Goal: Information Seeking & Learning: Learn about a topic

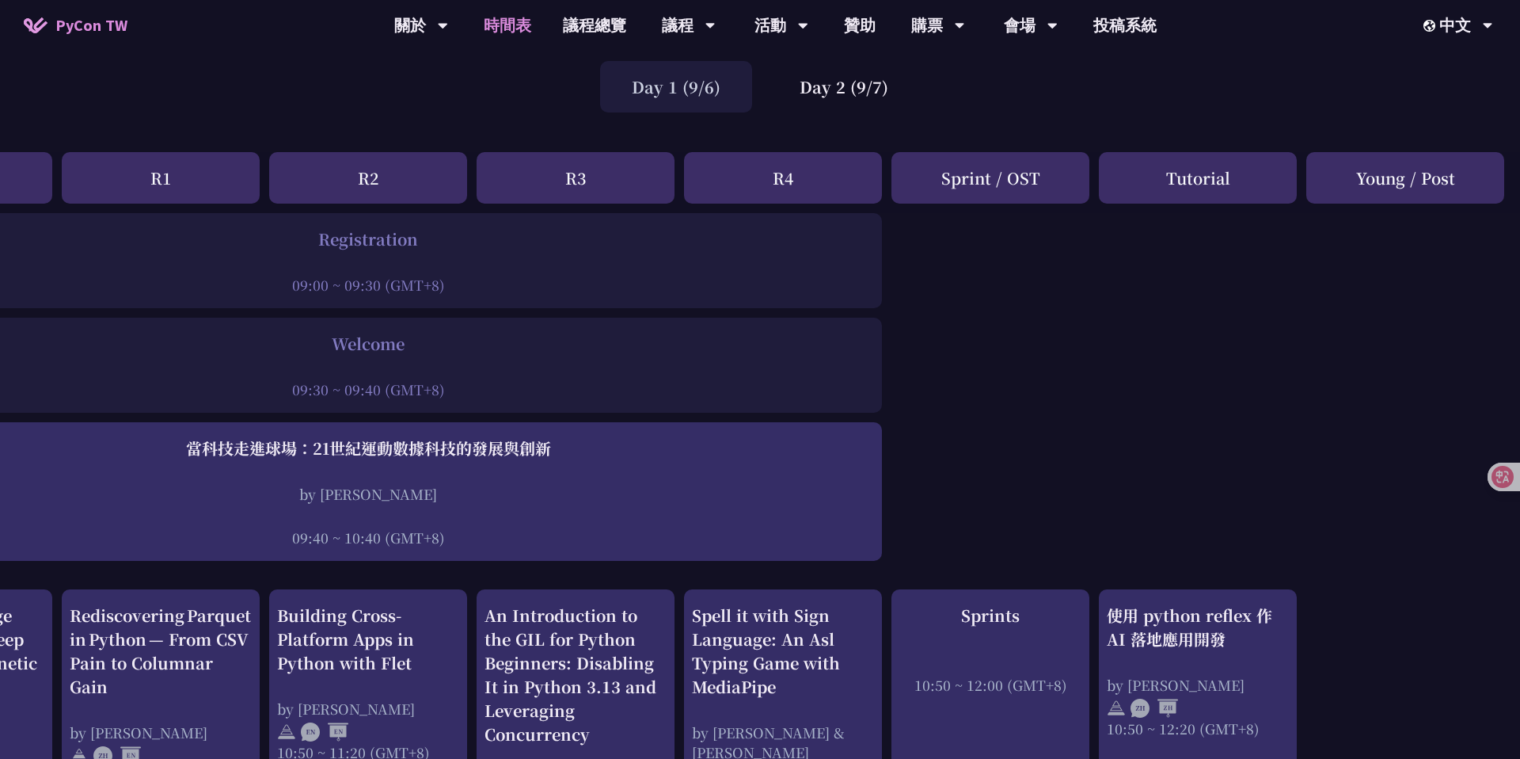
scroll to position [0, 162]
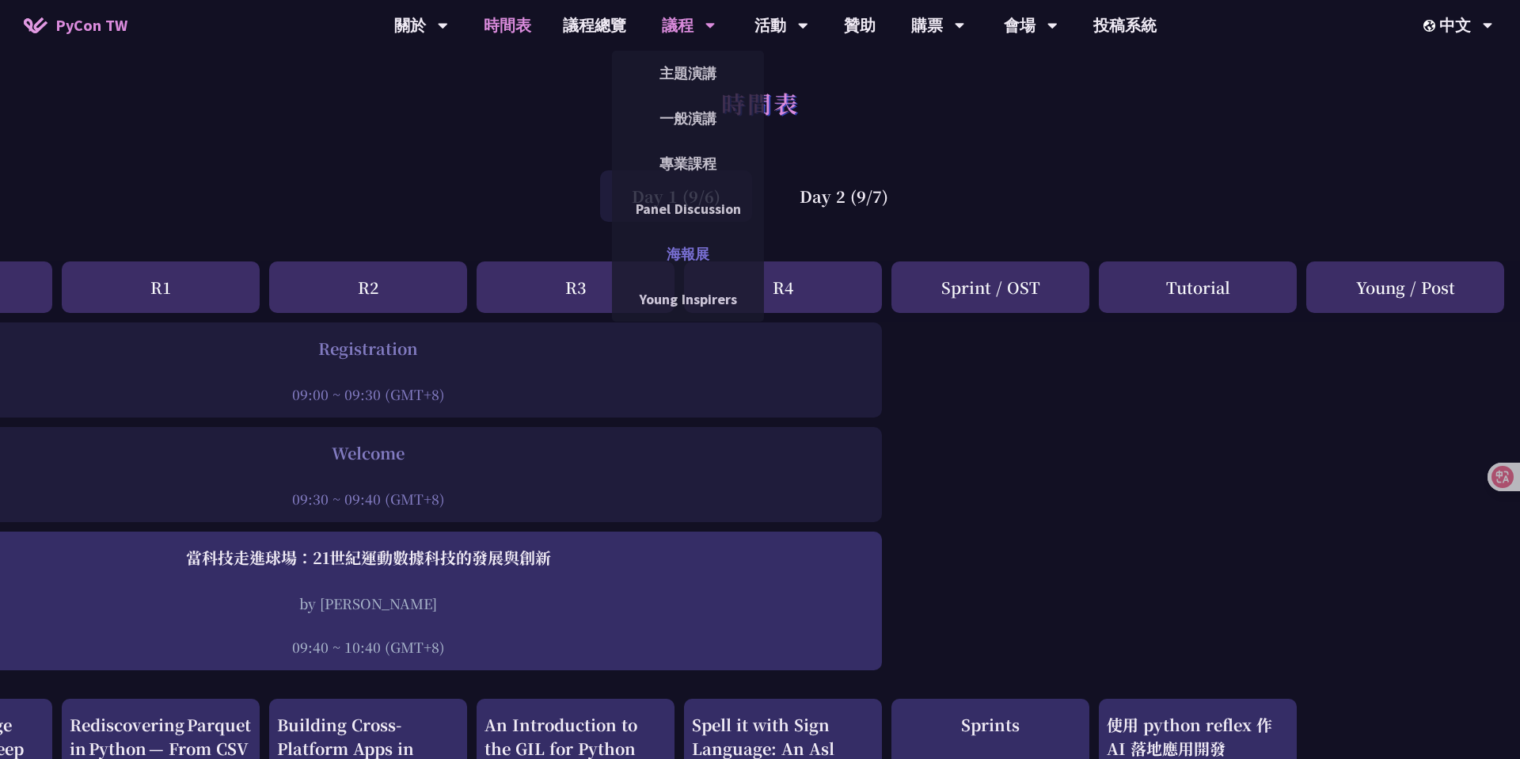
click at [683, 265] on link "海報展" at bounding box center [688, 253] width 152 height 37
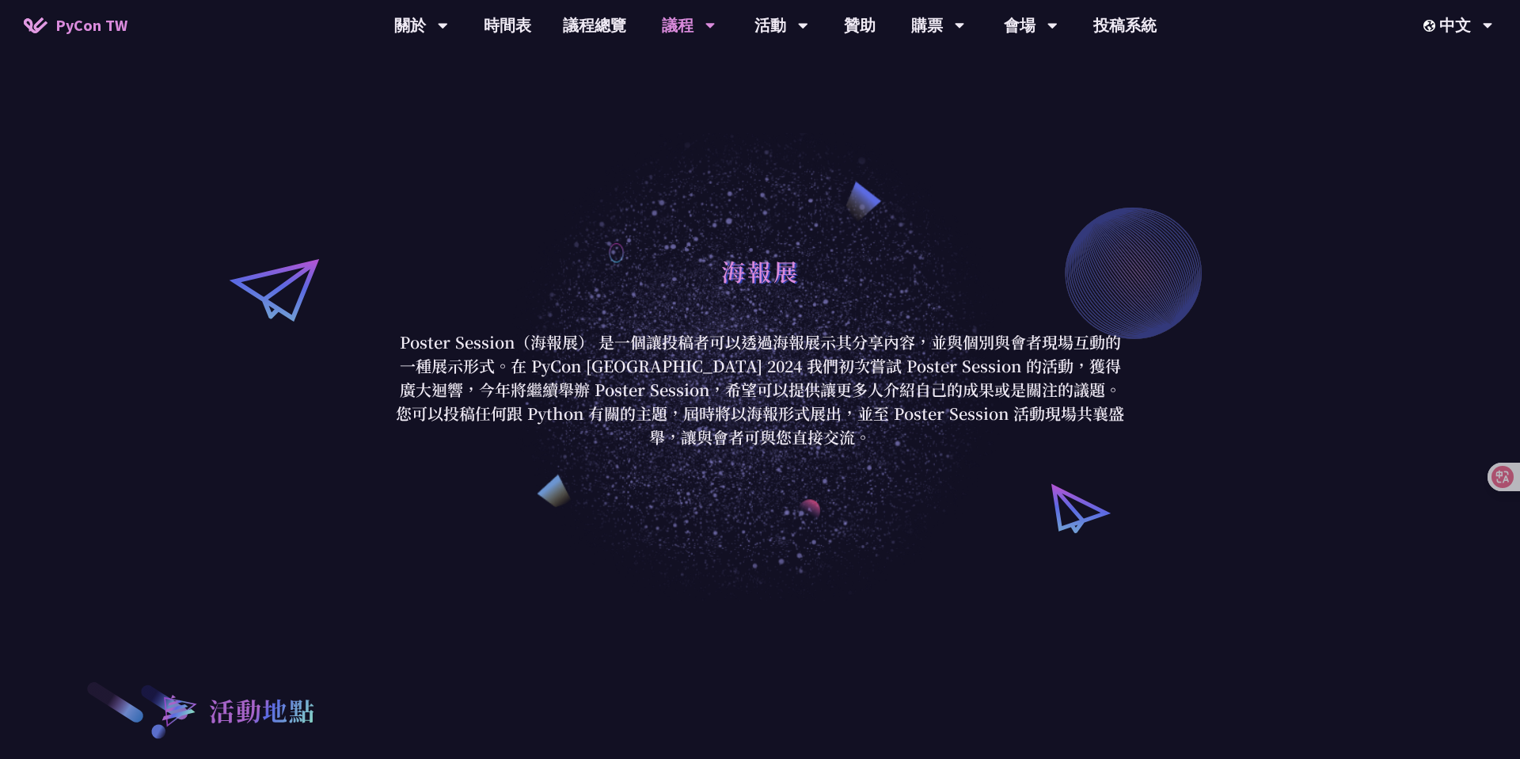
click at [830, 286] on div "海報展" at bounding box center [760, 288] width 736 height 83
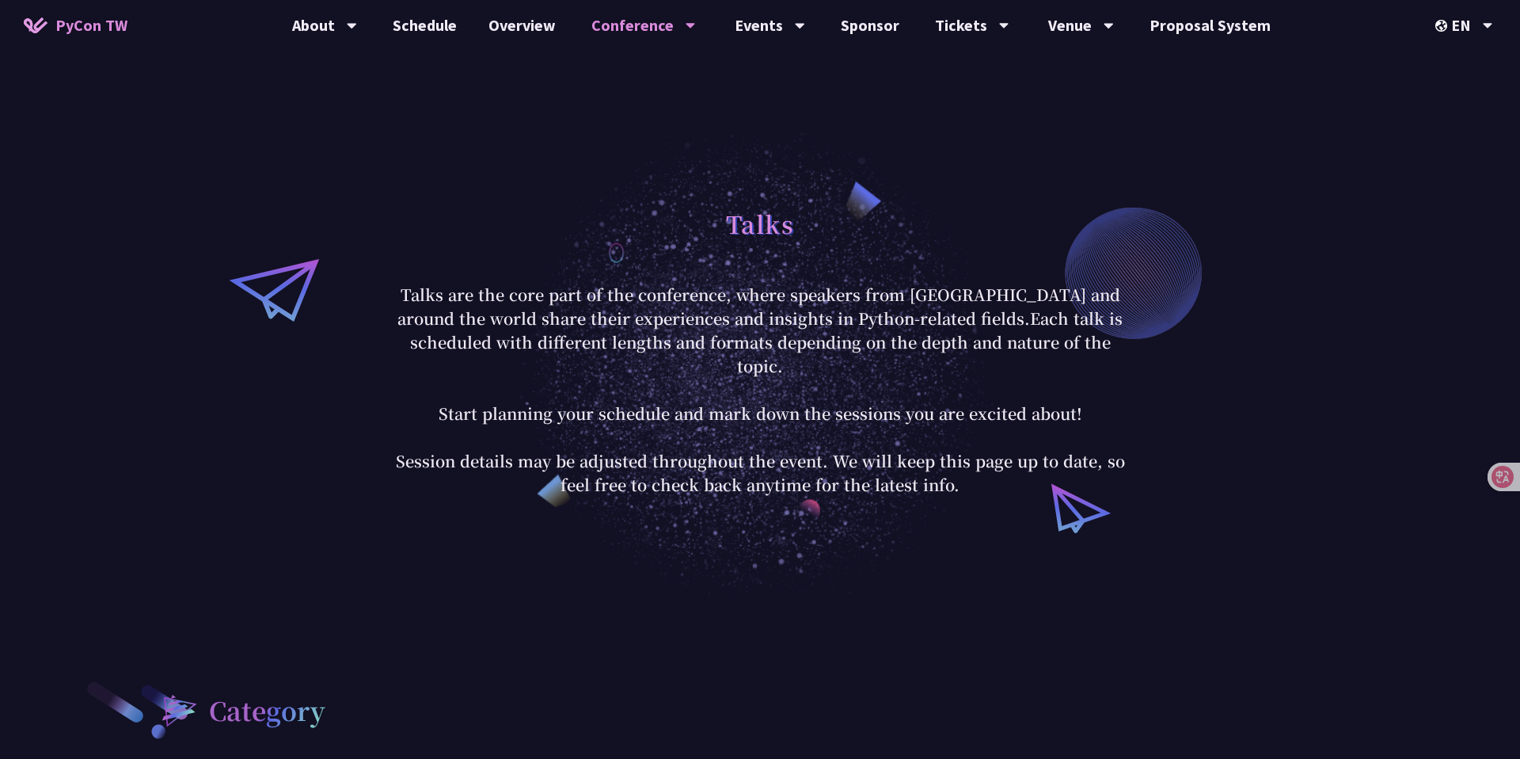
click at [621, 276] on div "Talks" at bounding box center [760, 241] width 736 height 83
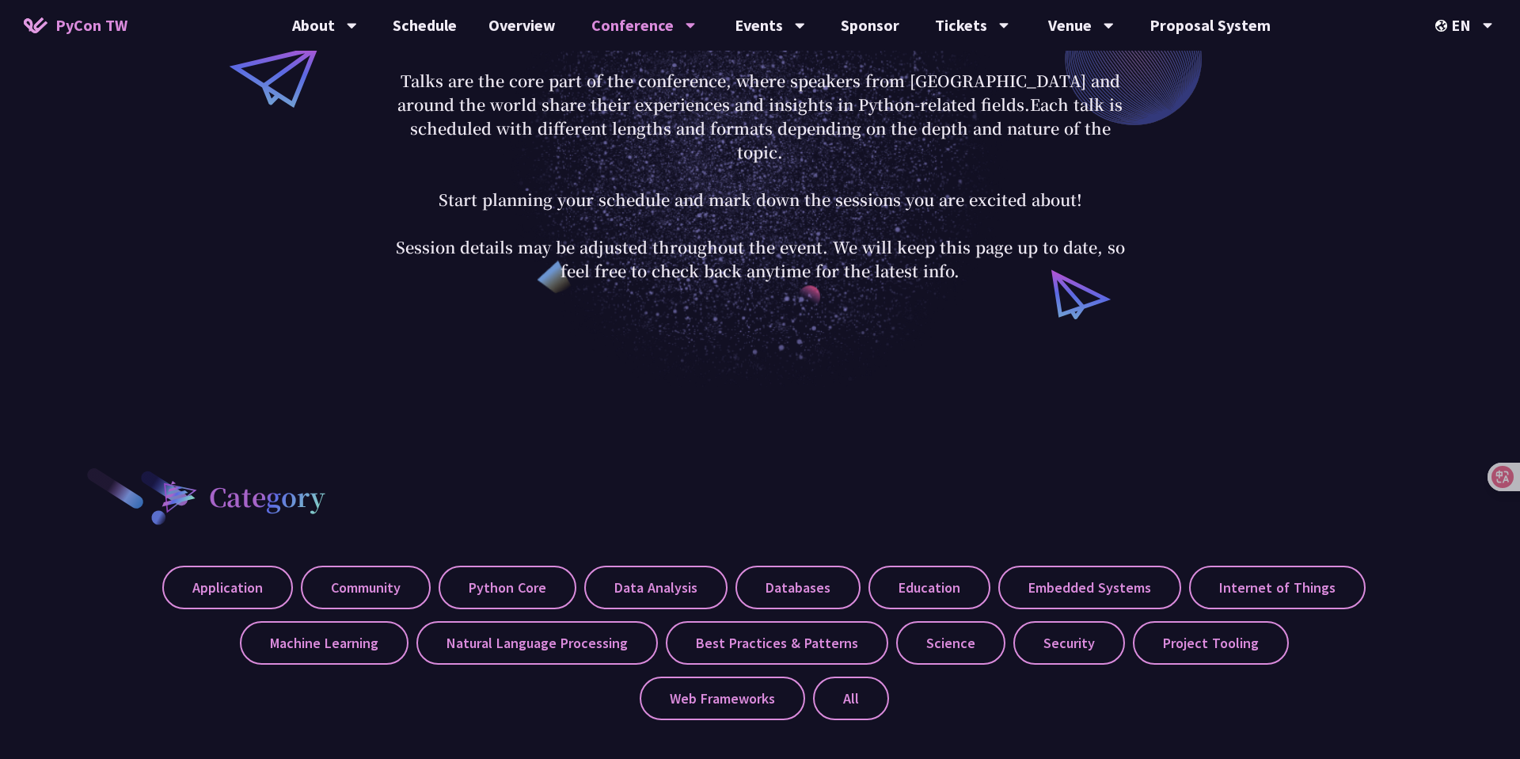
scroll to position [2, 0]
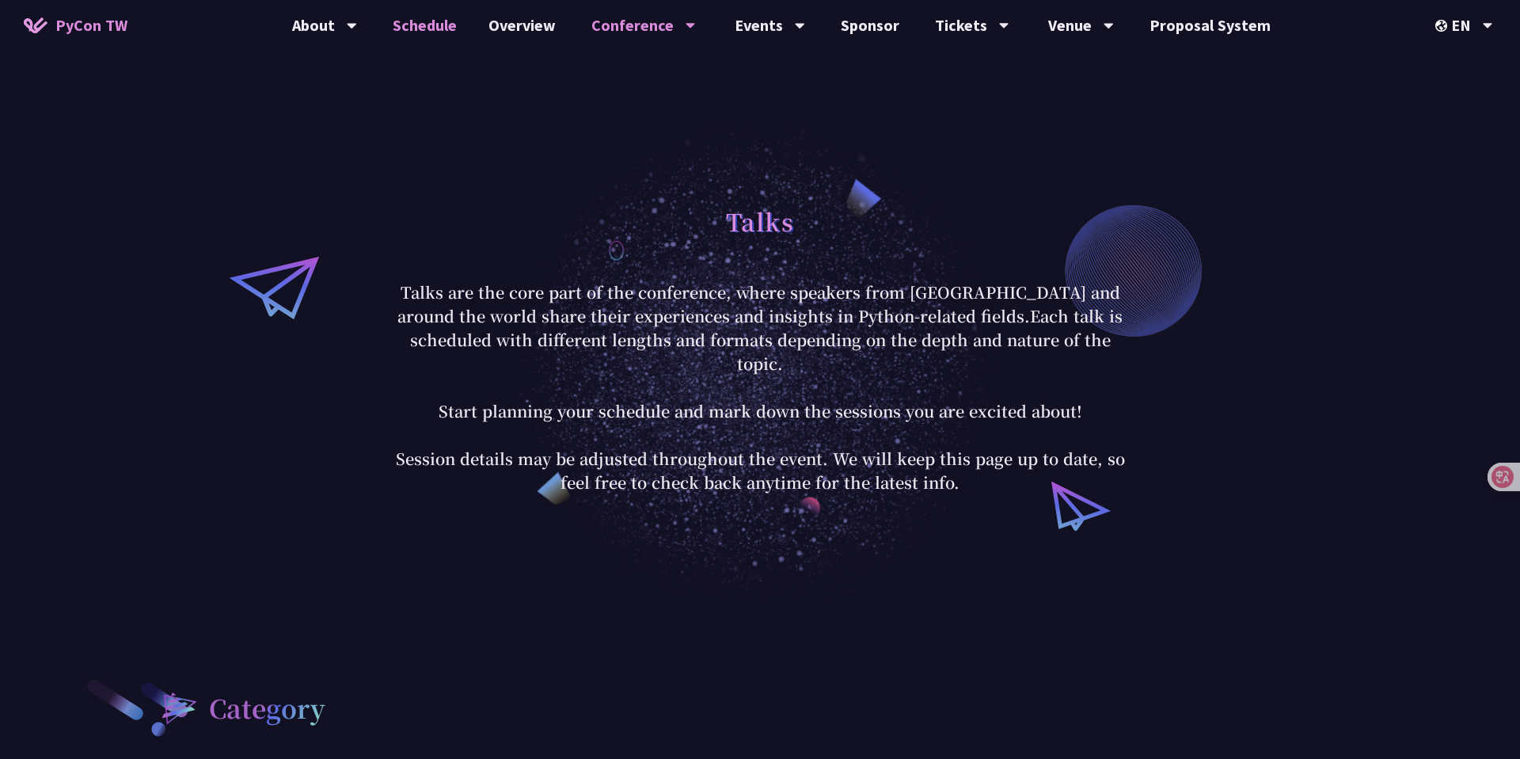
click at [435, 36] on link "Schedule" at bounding box center [425, 25] width 96 height 51
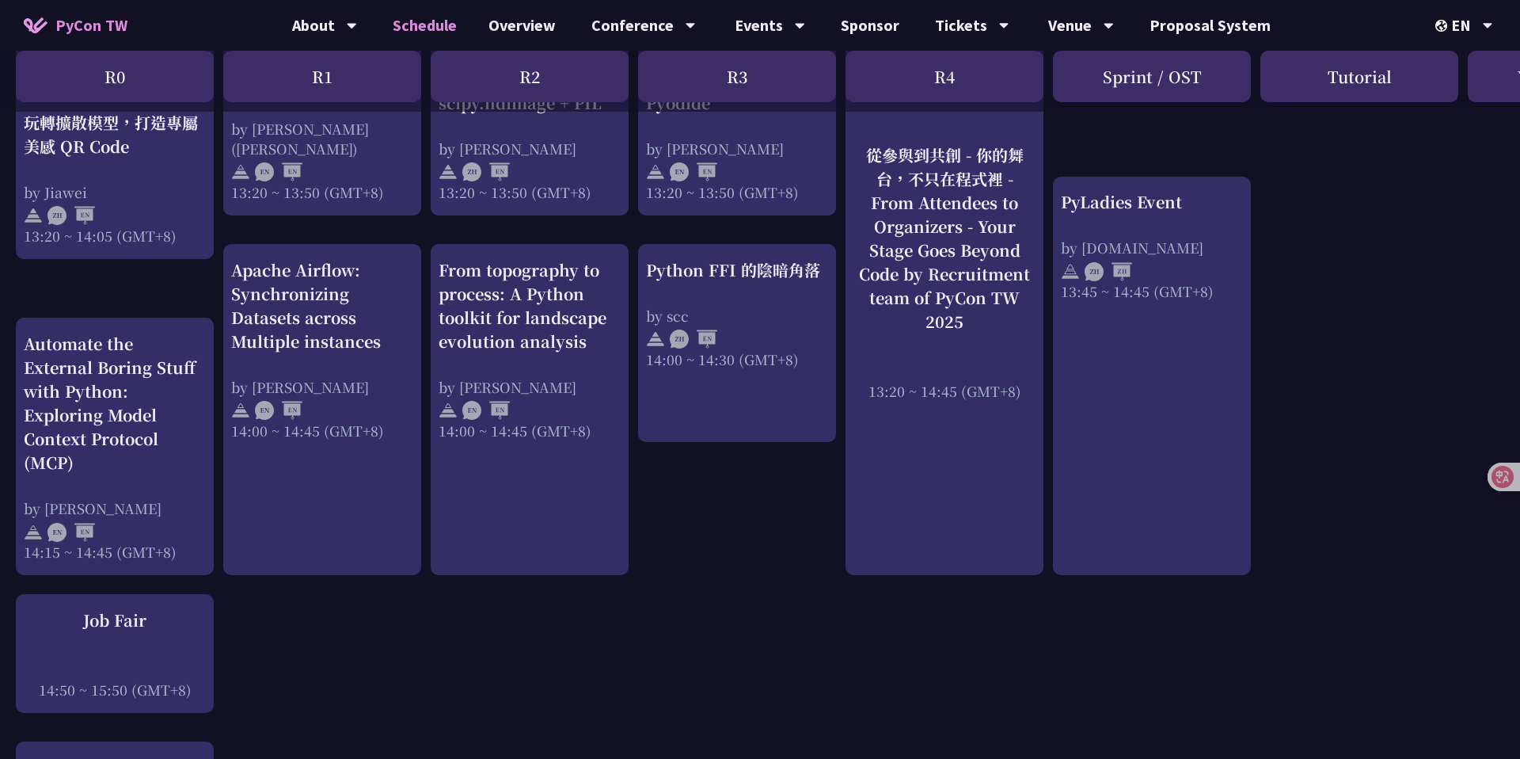
scroll to position [1441, 0]
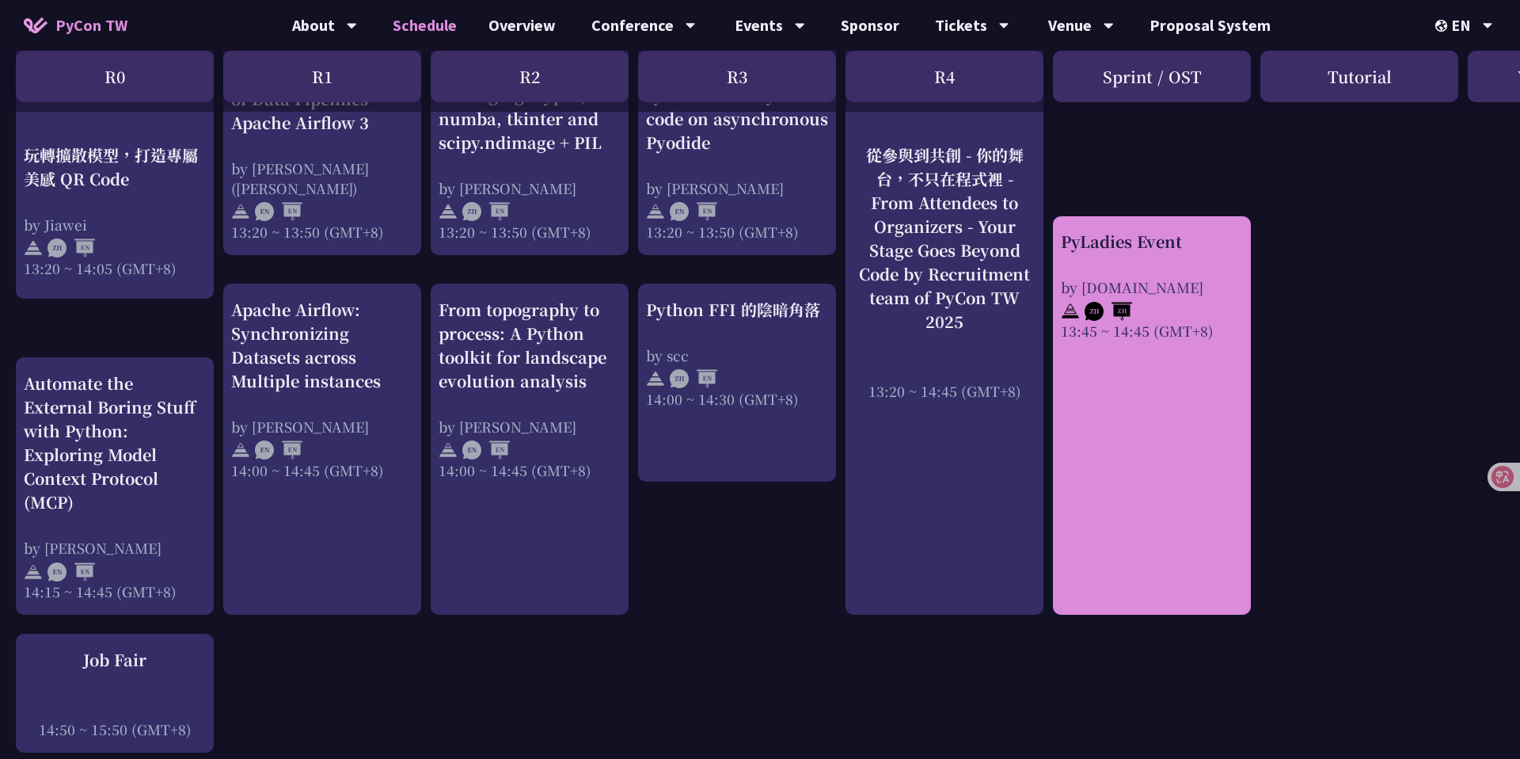
click at [1110, 277] on div "by [DOMAIN_NAME]" at bounding box center [1152, 287] width 182 height 20
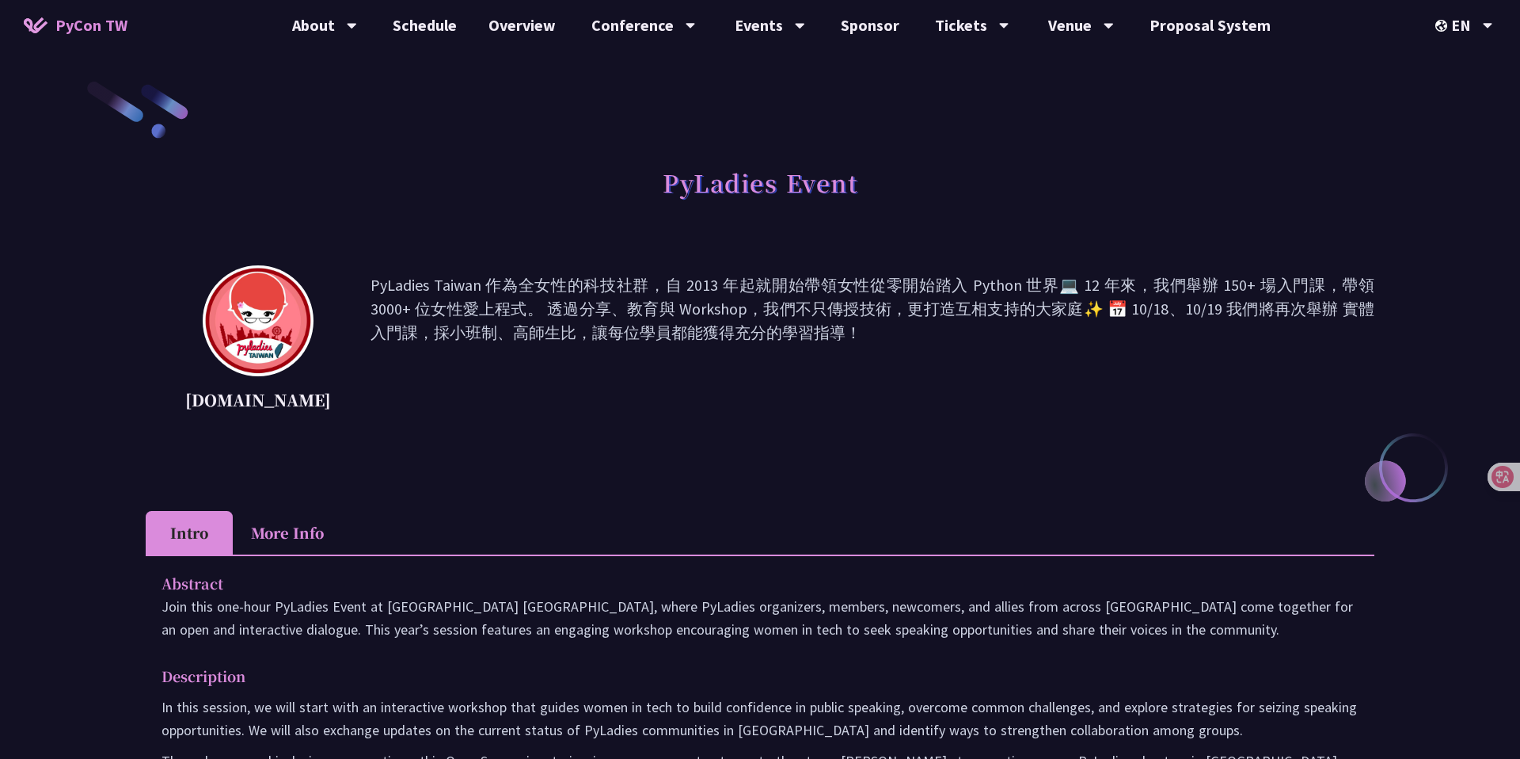
scroll to position [256, 0]
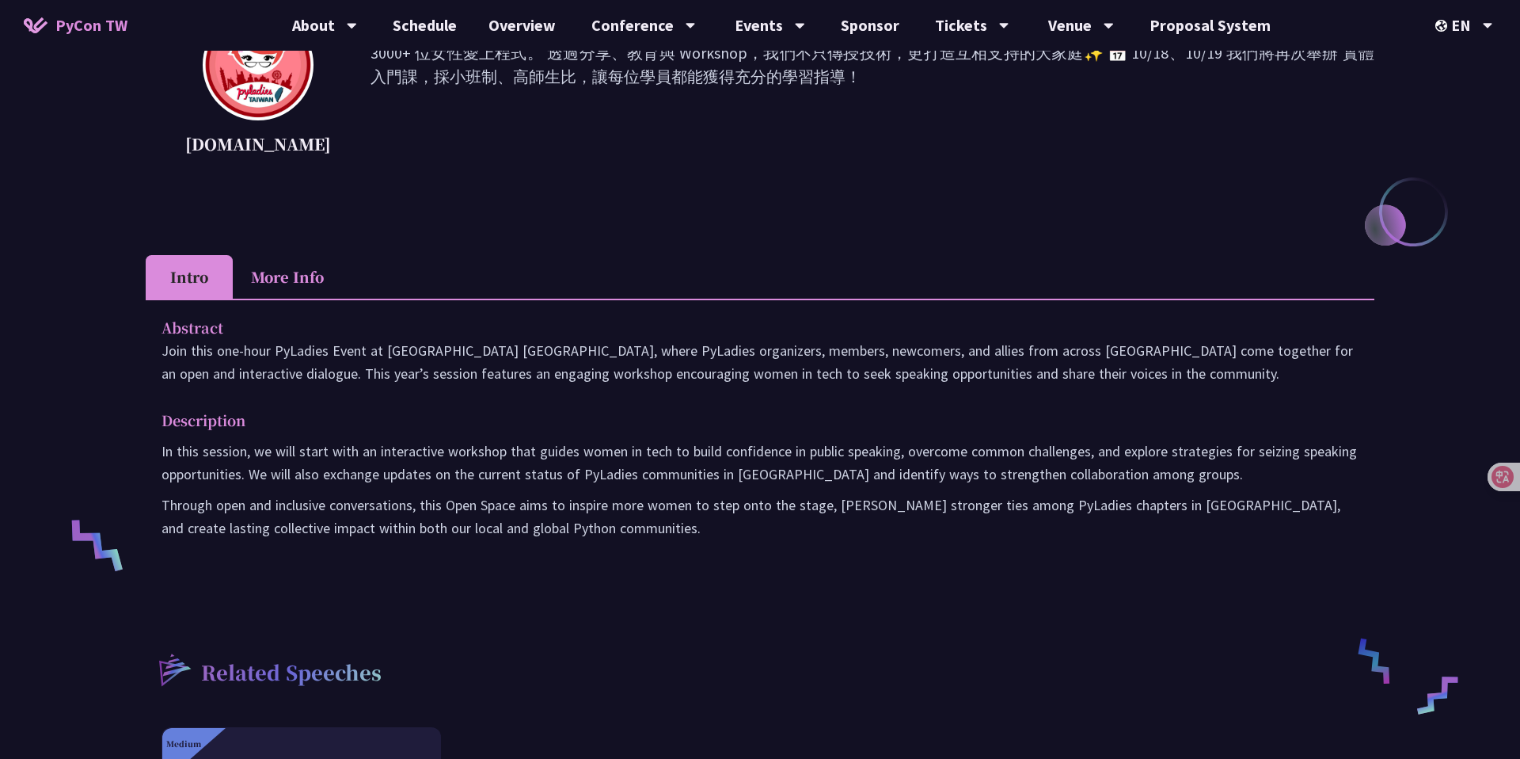
click at [306, 286] on li "More Info" at bounding box center [287, 277] width 109 height 44
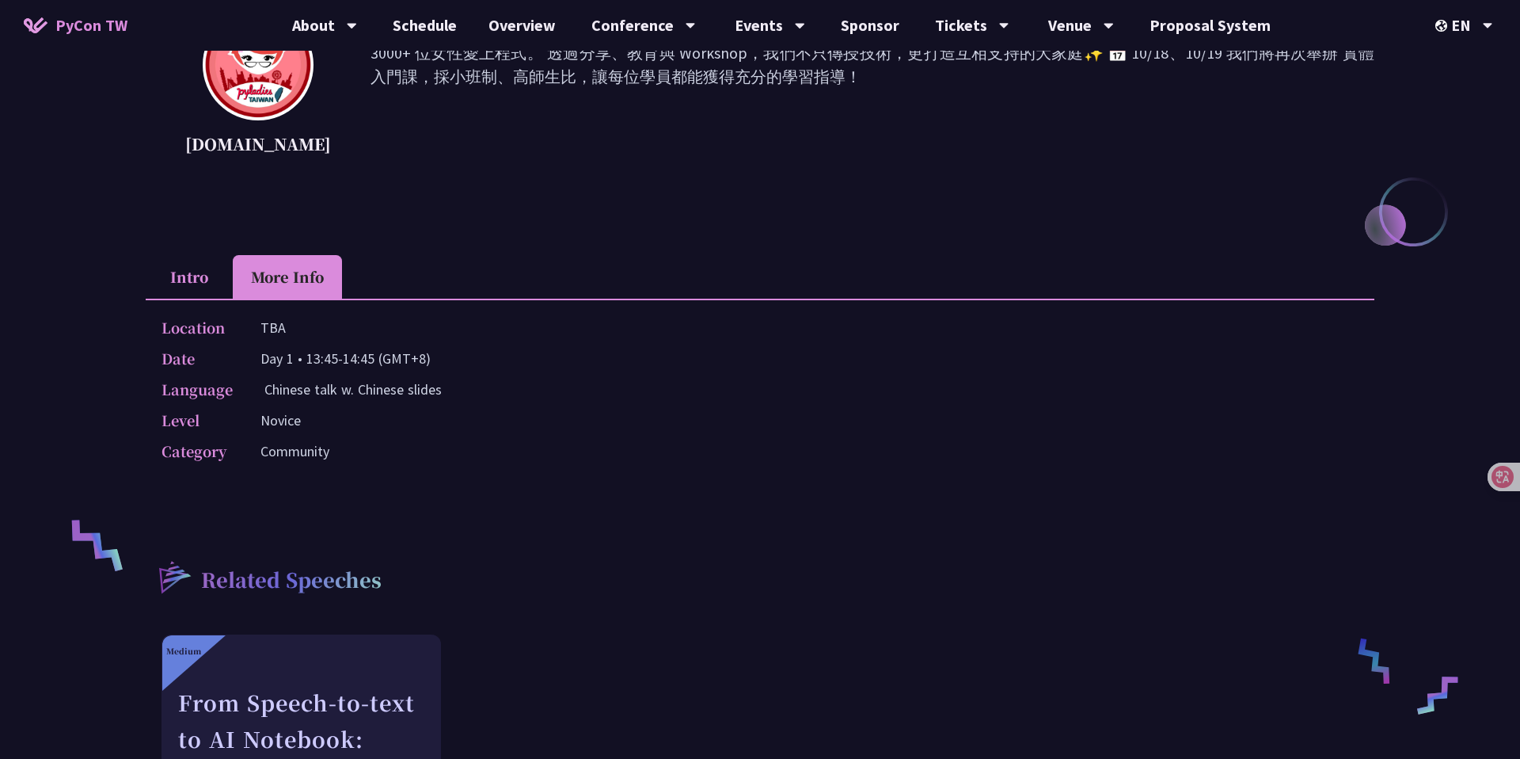
click at [476, 348] on div "Date Day 1 • 13:45-14:45 (GMT+8)" at bounding box center [756, 358] width 1189 height 23
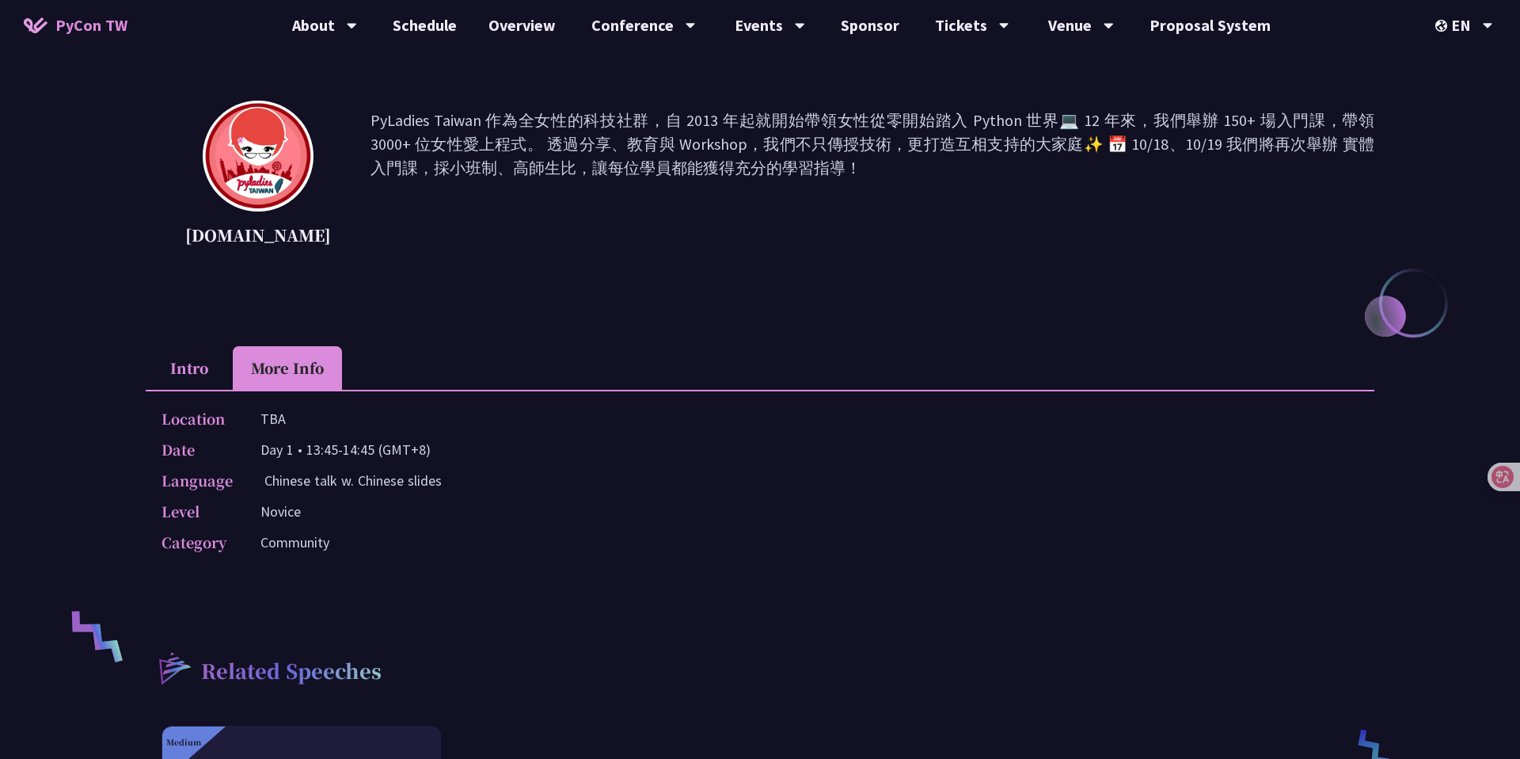
click at [434, 327] on div "PyLadies Event [DOMAIN_NAME] PyLadies Taiwan 作為全女性的科技社群，自 2013 年起就開始帶領女性從零開始踏入 …" at bounding box center [760, 487] width 1229 height 1146
click at [213, 366] on li "Intro" at bounding box center [189, 368] width 87 height 44
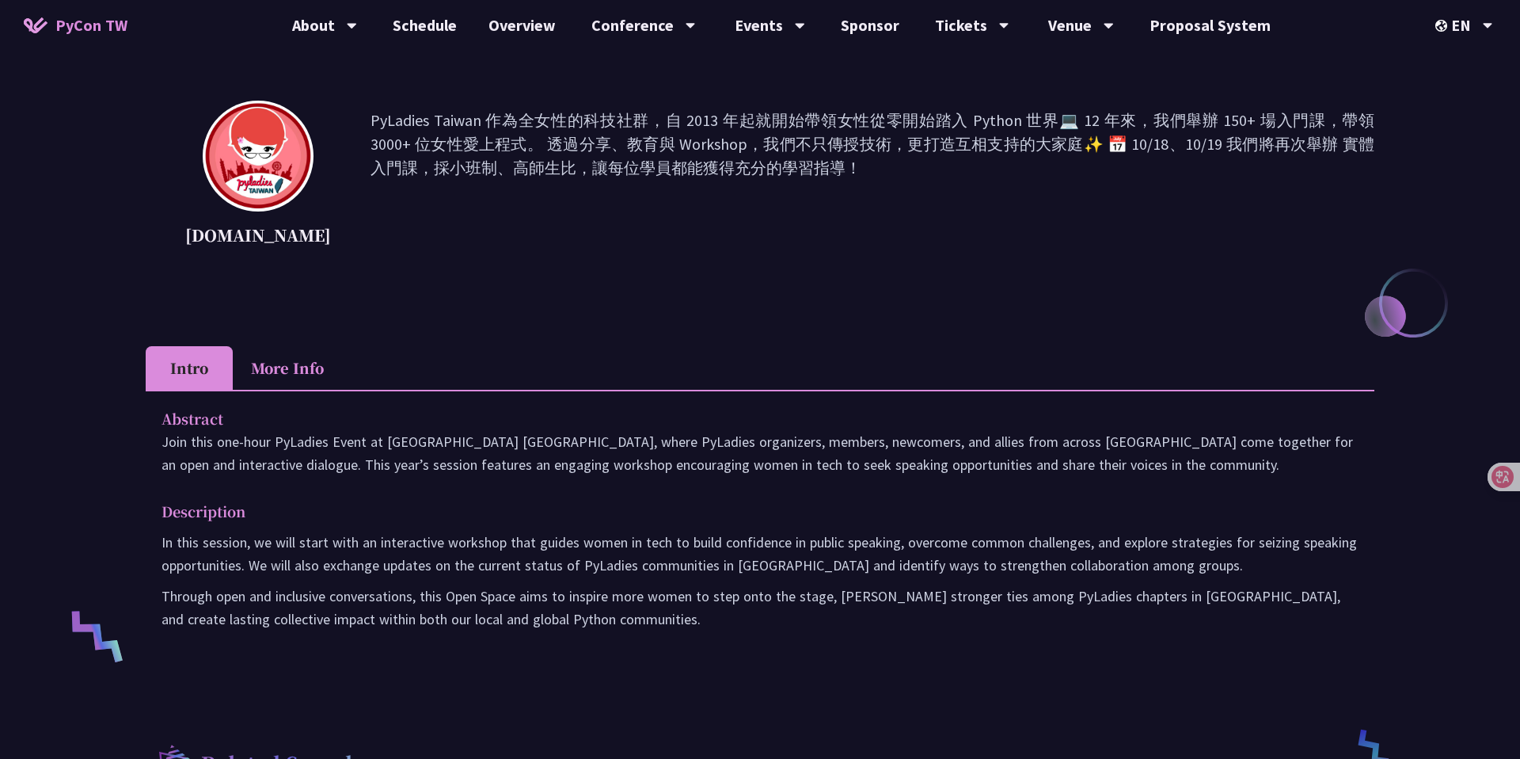
click at [287, 361] on li "More Info" at bounding box center [287, 368] width 109 height 44
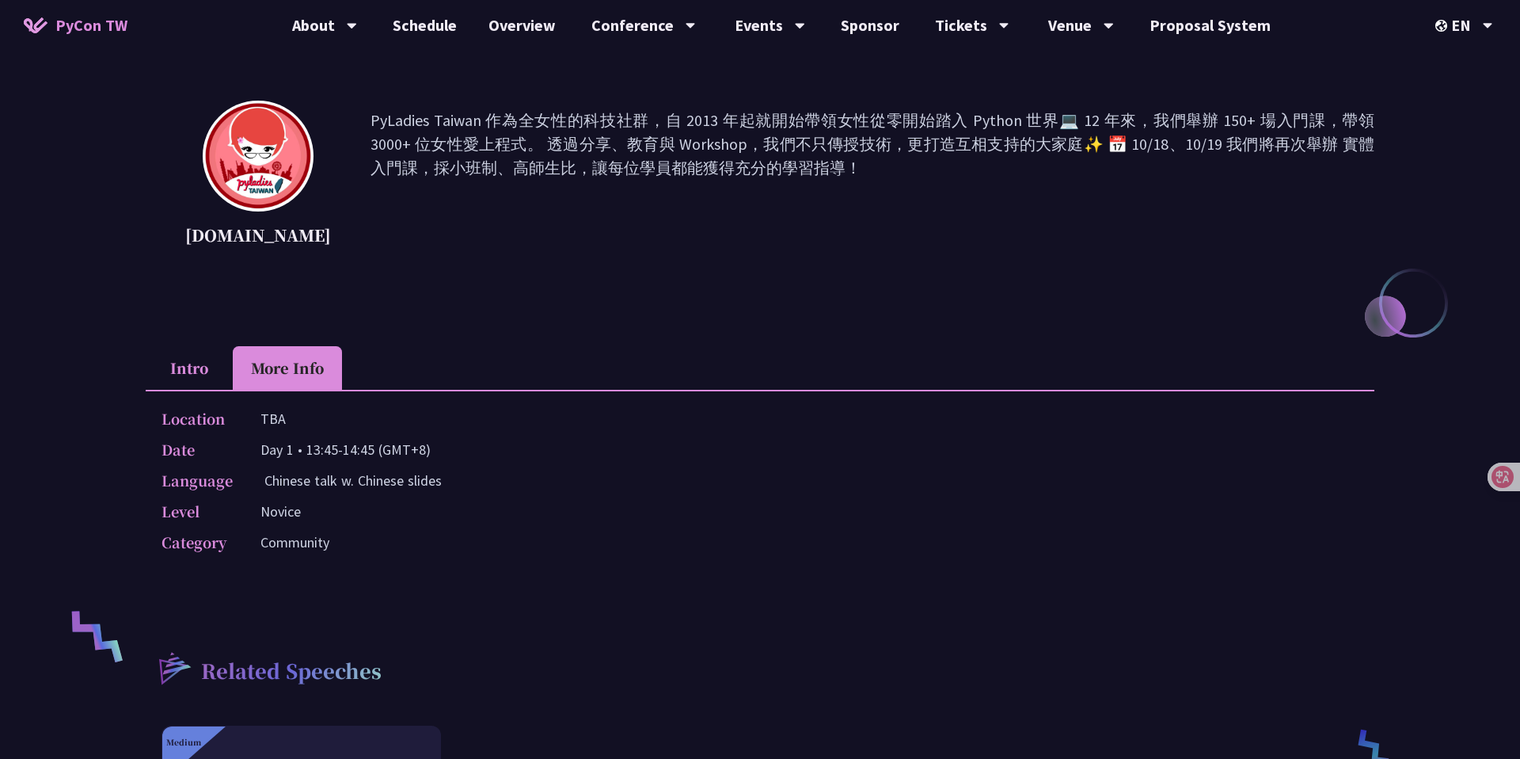
click at [416, 367] on ul "Intro More Info" at bounding box center [760, 368] width 1229 height 44
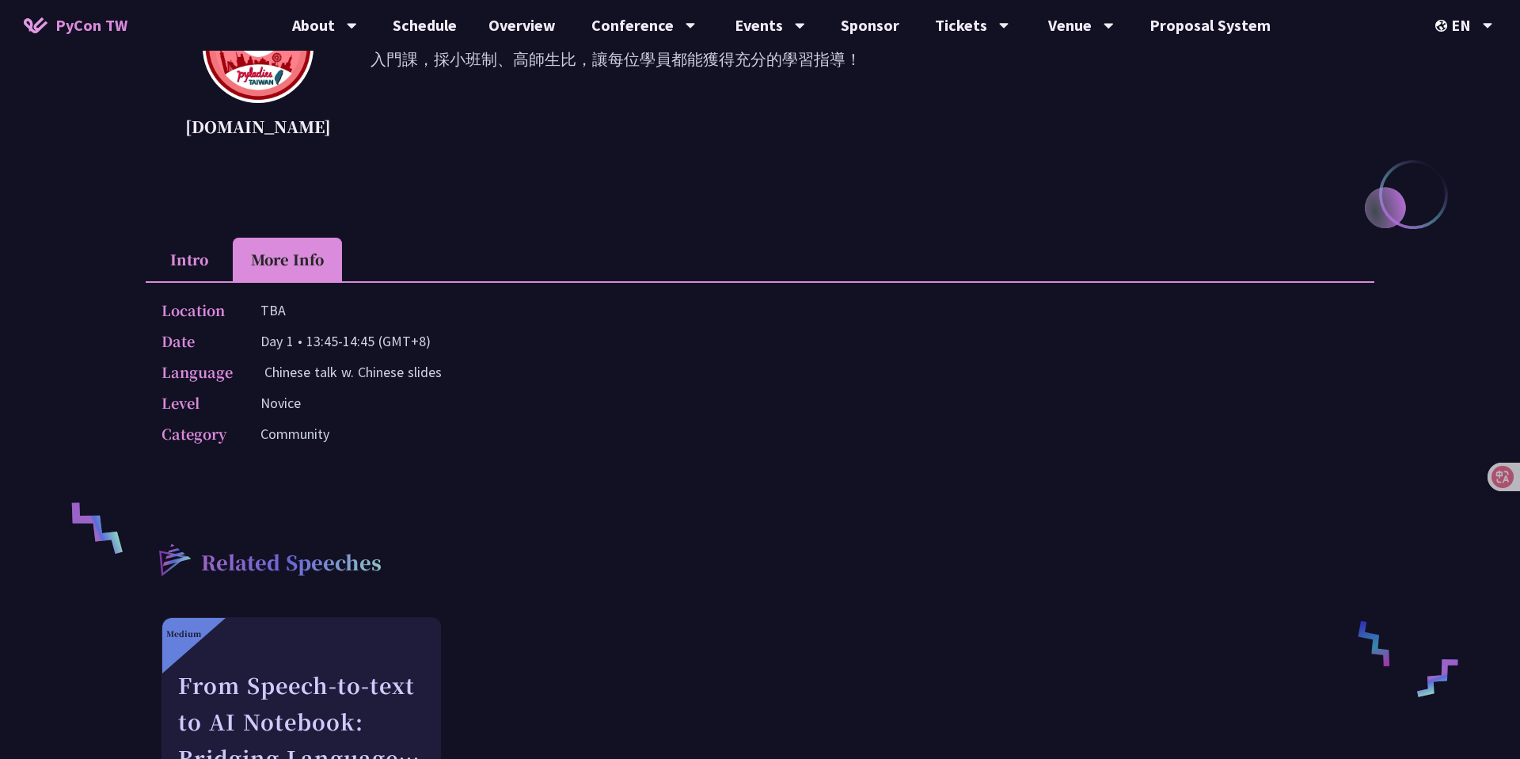
scroll to position [474, 0]
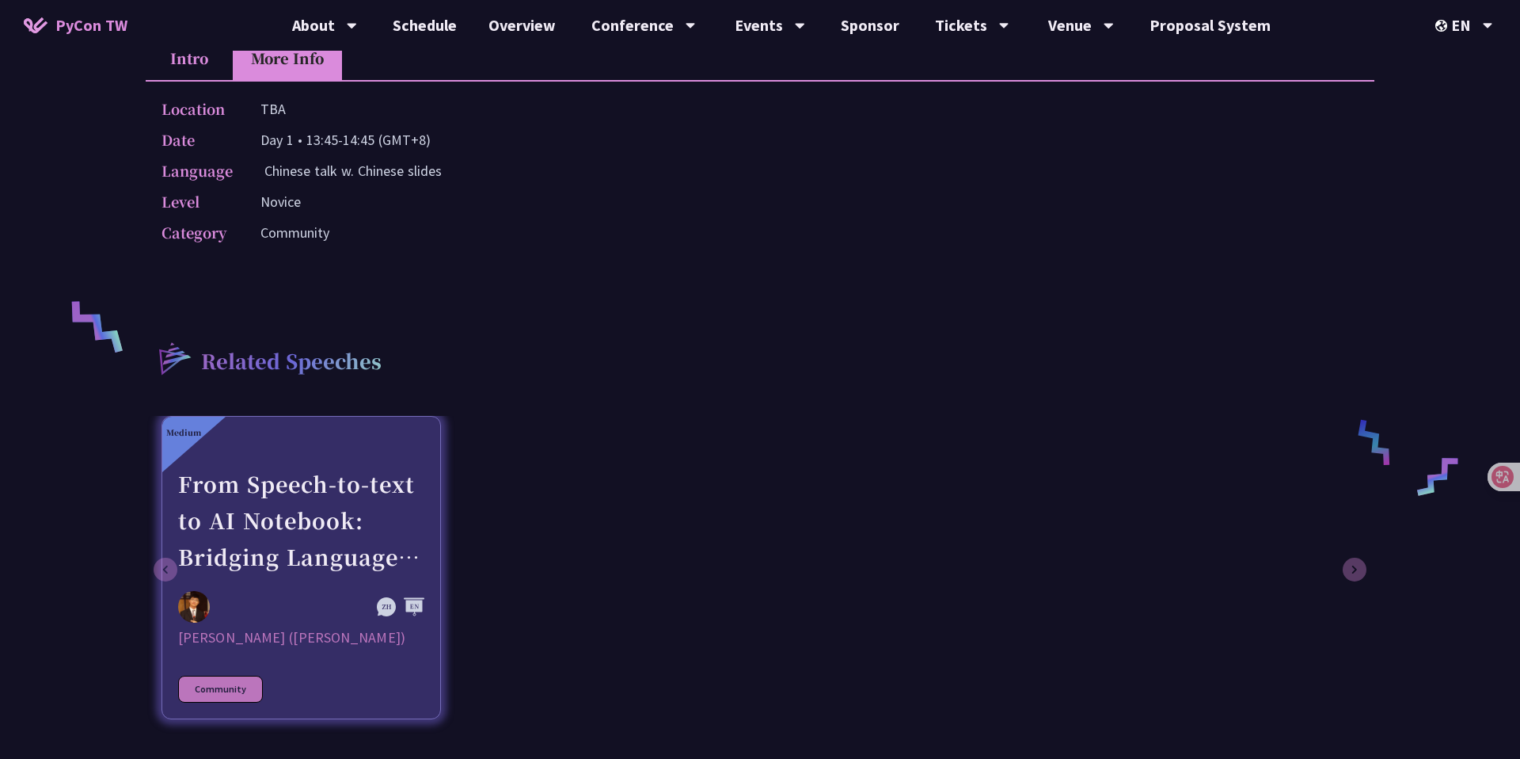
click at [424, 522] on div "From Speech-to-text to AI Notebook: Bridging Language and Technology at PyCon […" at bounding box center [301, 520] width 246 height 109
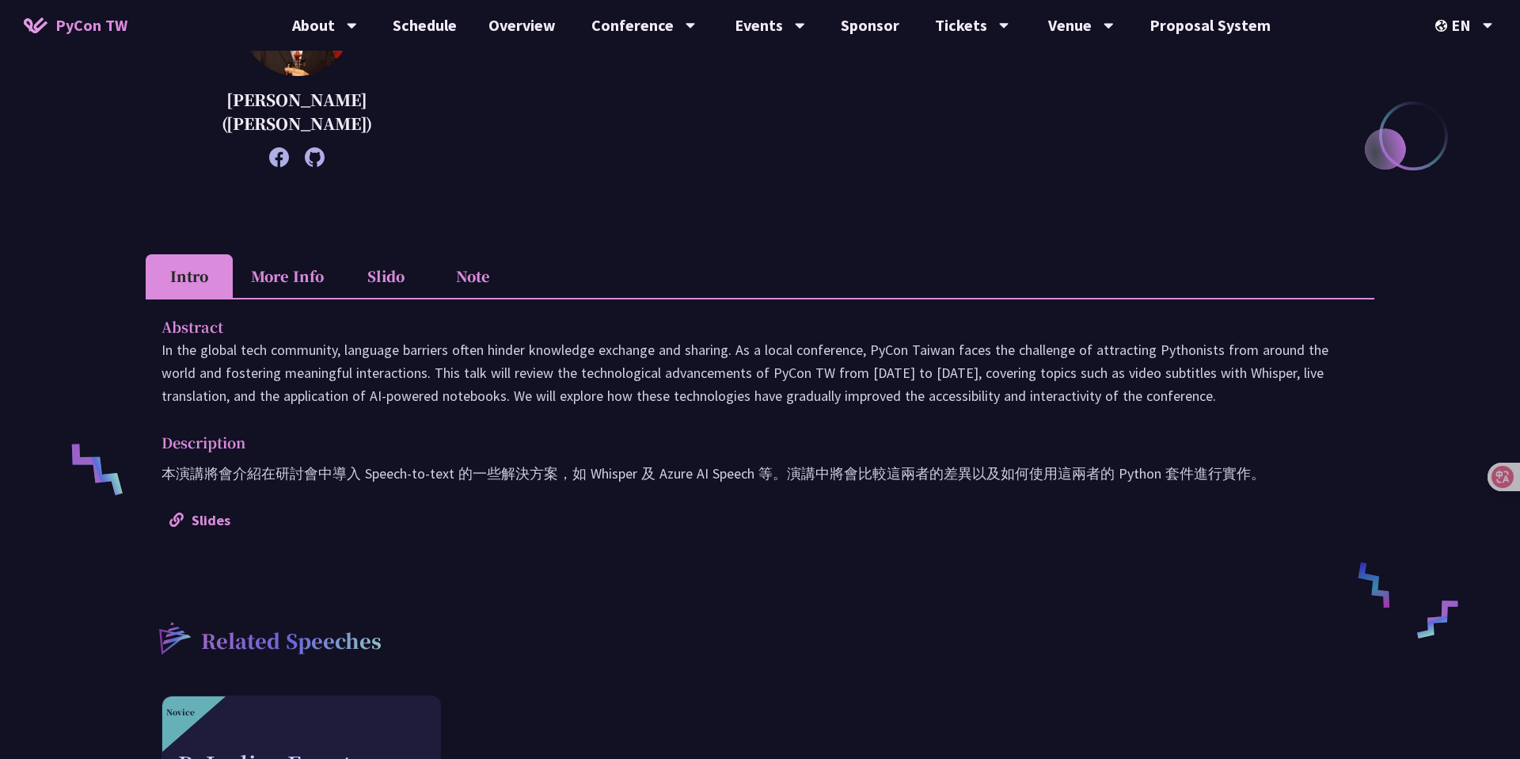
scroll to position [135, 0]
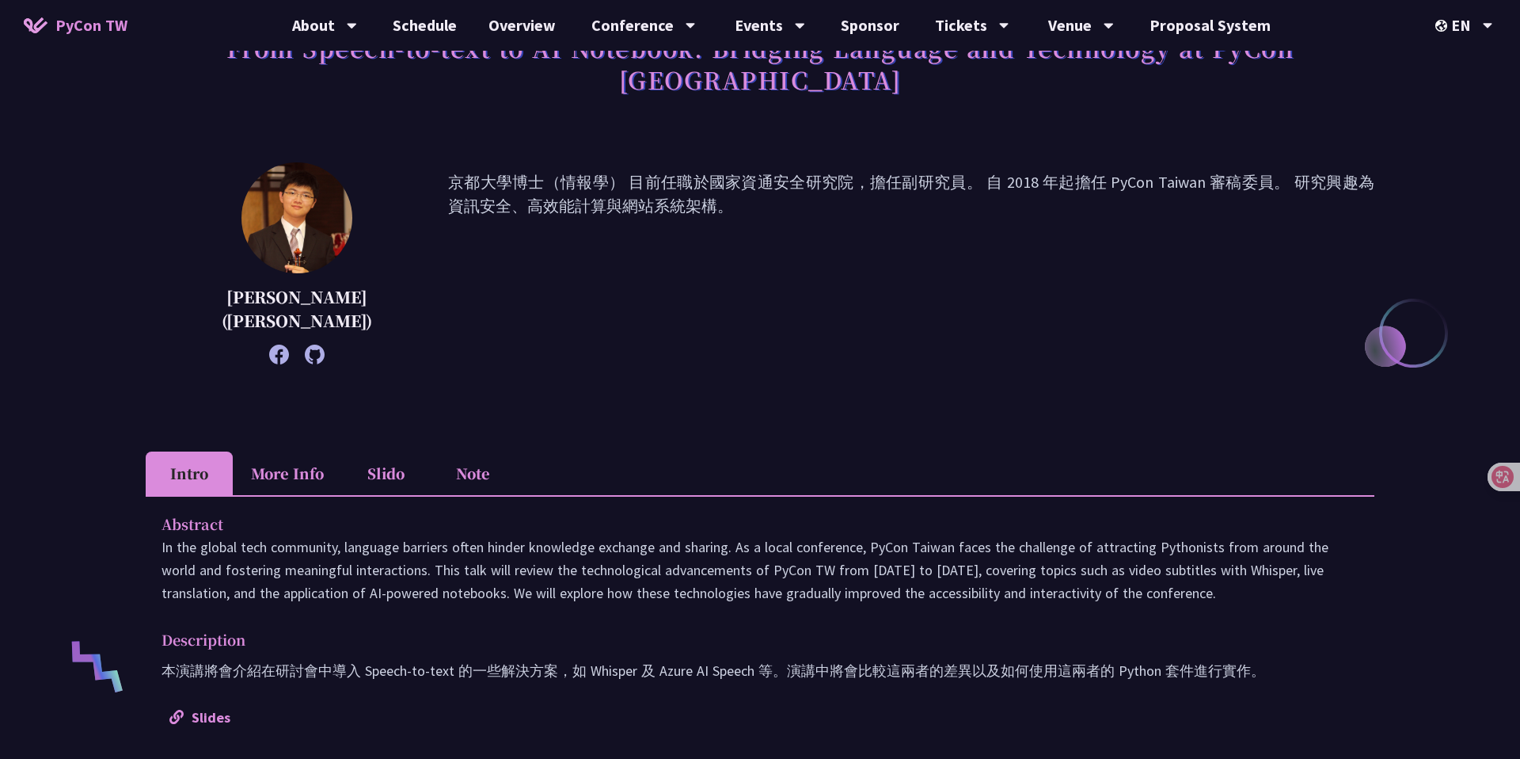
click at [302, 451] on li "More Info" at bounding box center [287, 473] width 109 height 44
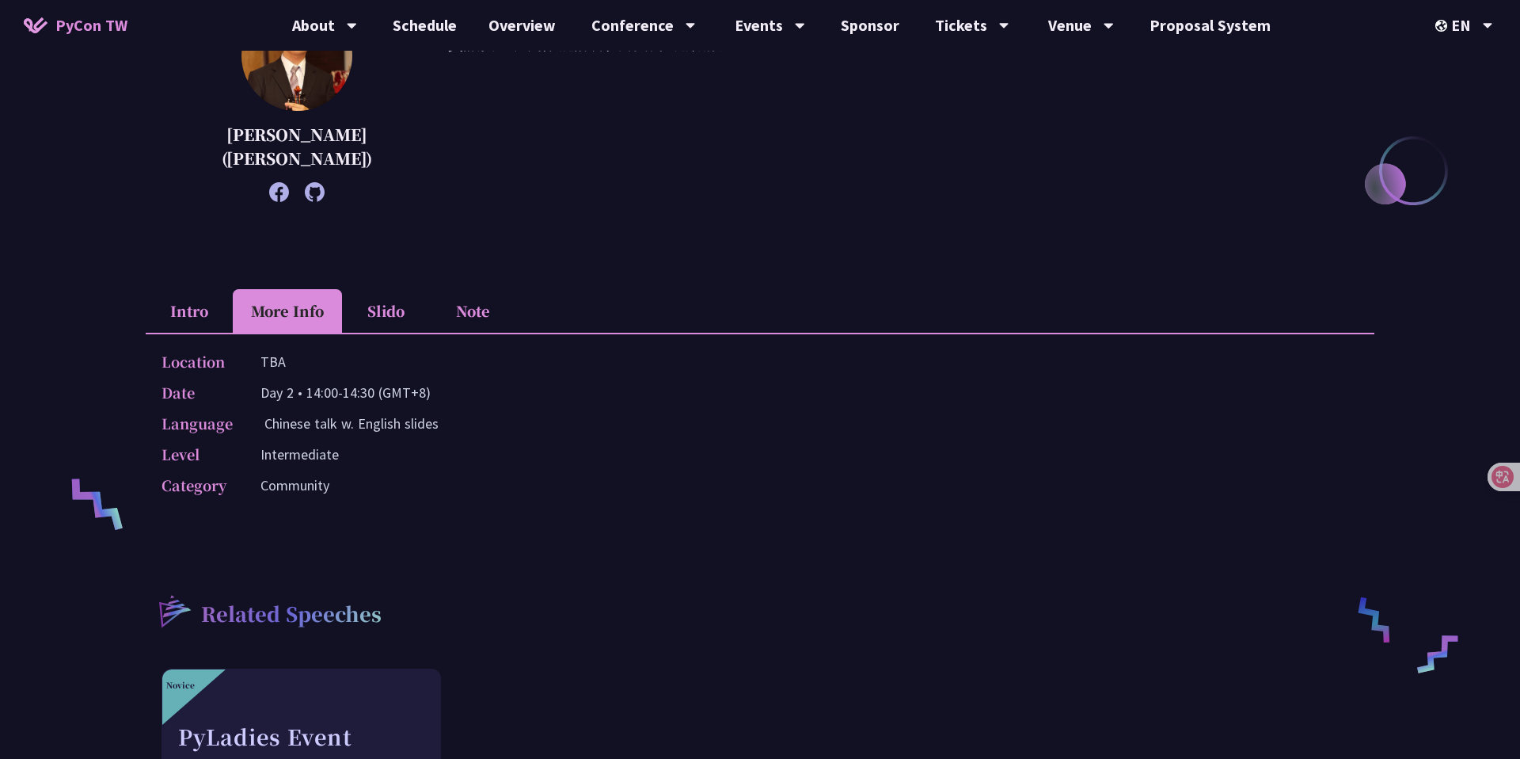
scroll to position [0, 0]
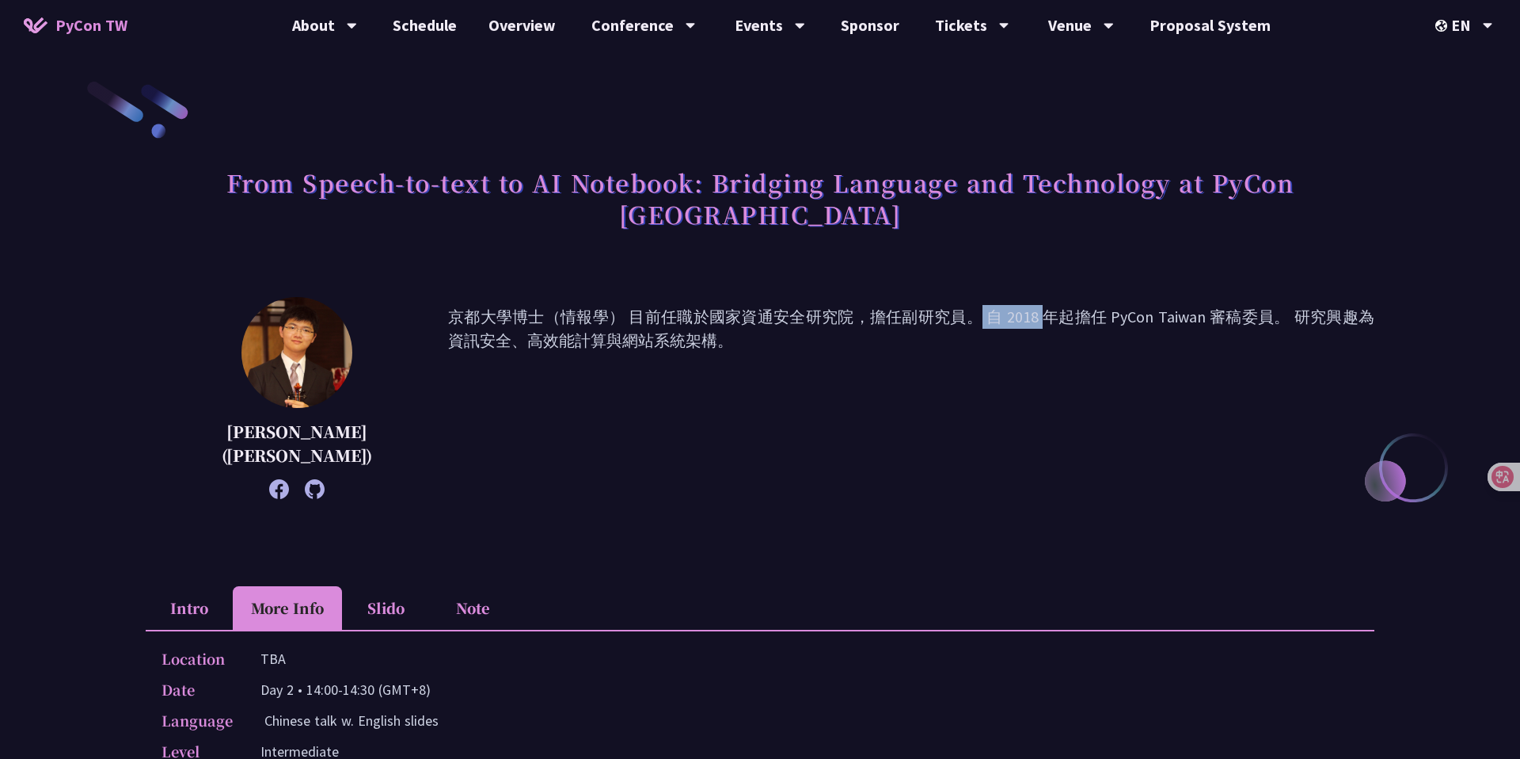
drag, startPoint x: 763, startPoint y: 284, endPoint x: 627, endPoint y: 289, distance: 135.5
click at [627, 305] on p "京都大學博士（情報學） 目前任職於國家資通安全研究院，擔任副研究員。 自 2018 年起擔任 PyCon Taiwan 審稿委員。 研究興趣為資訊安全、高效能…" at bounding box center [911, 398] width 927 height 186
click at [572, 408] on p "京都大學博士（情報學） 目前任職於國家資通安全研究院，擔任副研究員。 自 2018 年起擔任 PyCon Taiwan 審稿委員。 研究興趣為資訊安全、高效能…" at bounding box center [911, 398] width 927 height 186
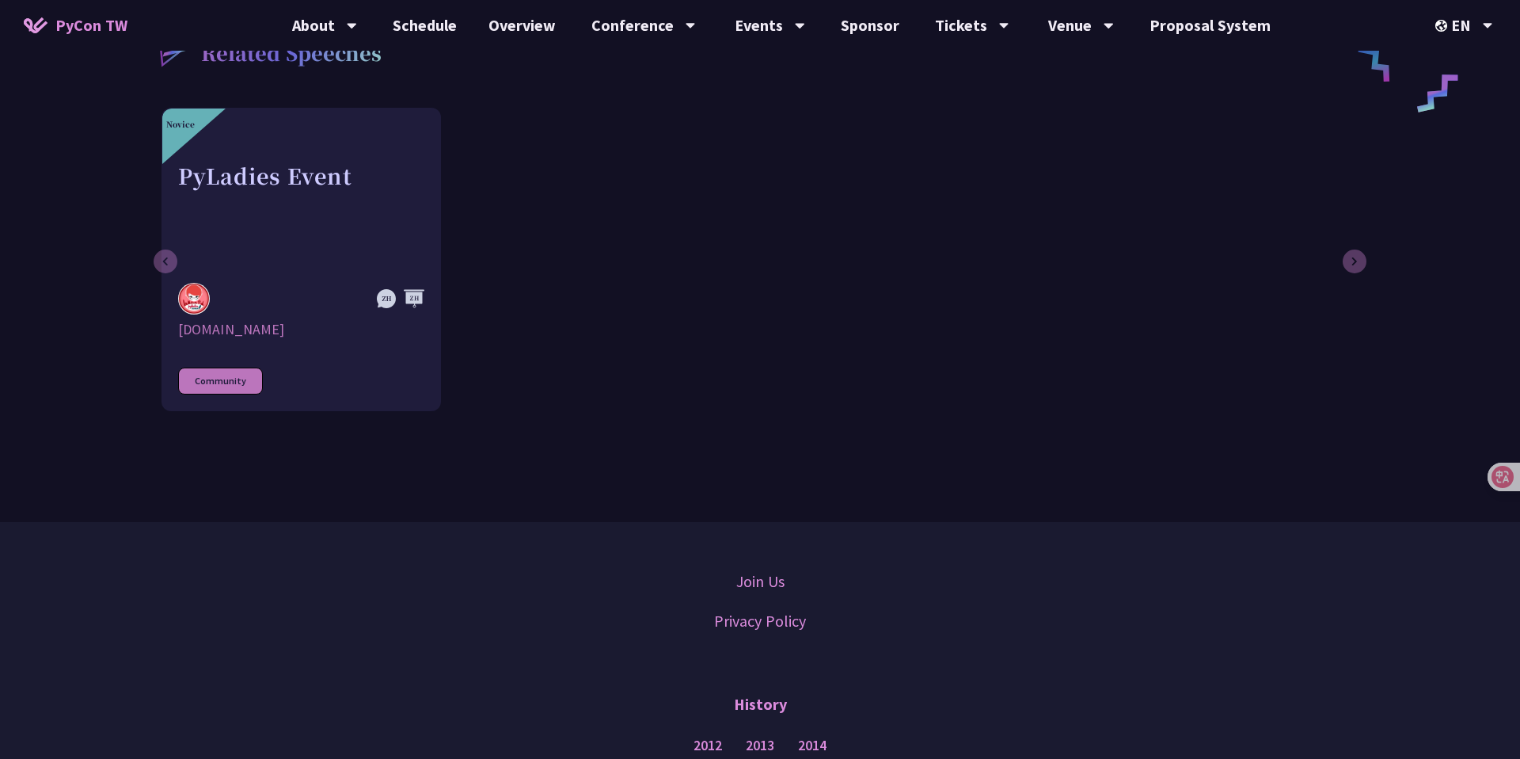
scroll to position [1088, 0]
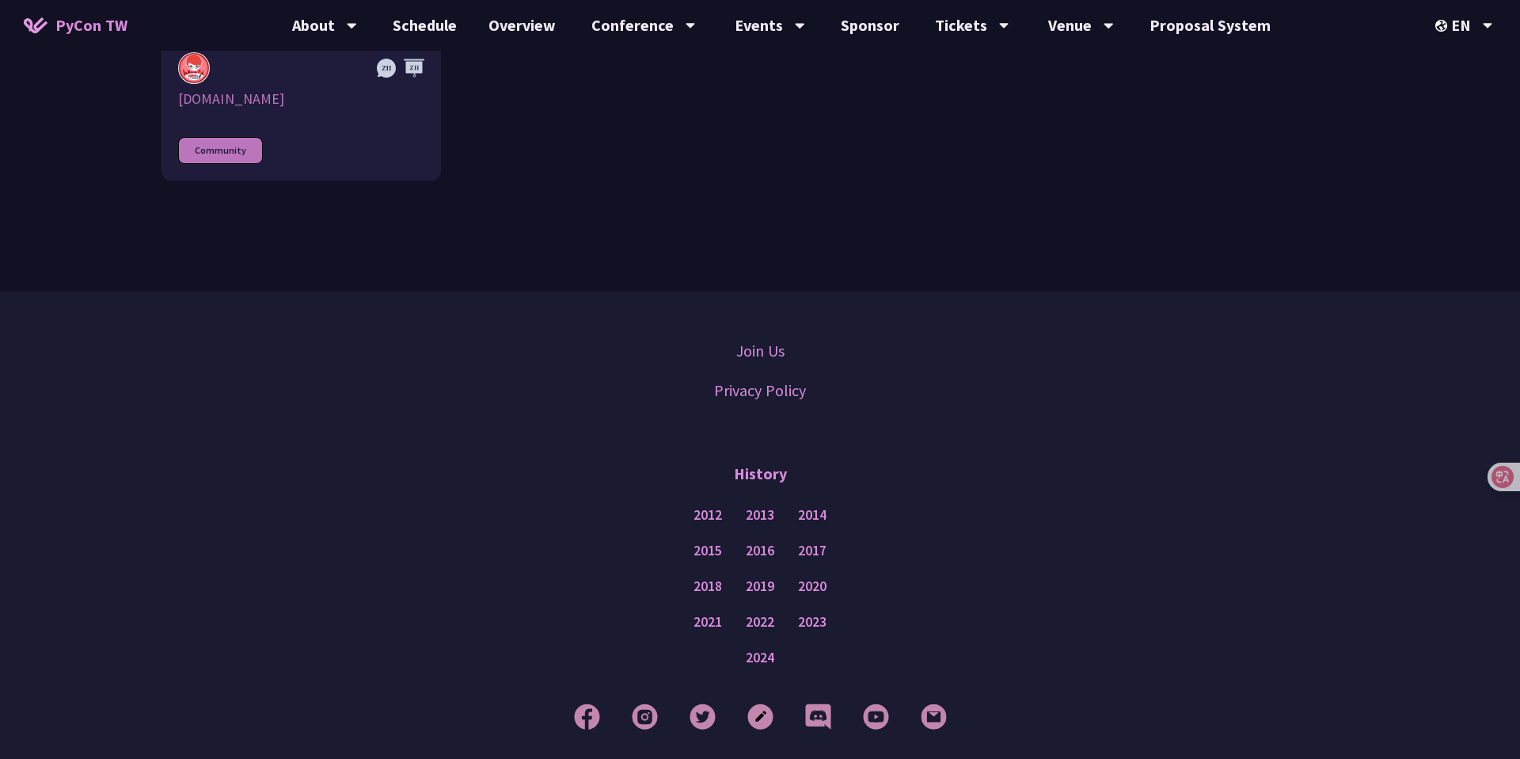
click at [441, 497] on div "2012 2013 2014" at bounding box center [760, 515] width 1441 height 36
